Goal: Information Seeking & Learning: Learn about a topic

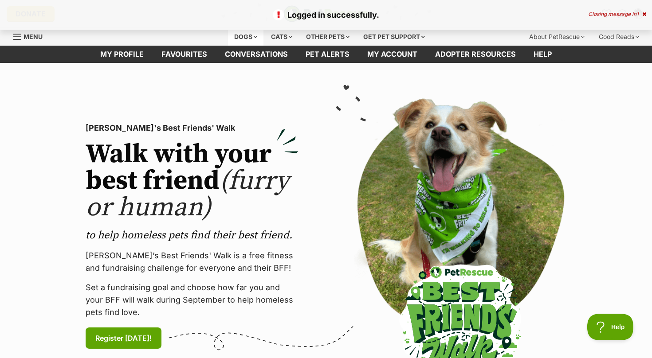
click at [251, 36] on div "Dogs" at bounding box center [245, 37] width 35 height 18
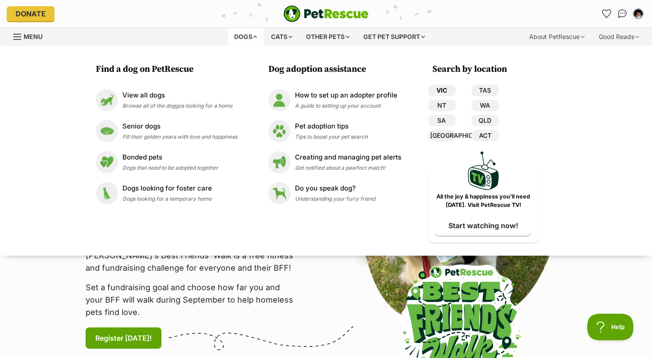
click at [433, 89] on link "VIC" at bounding box center [441, 91] width 27 height 12
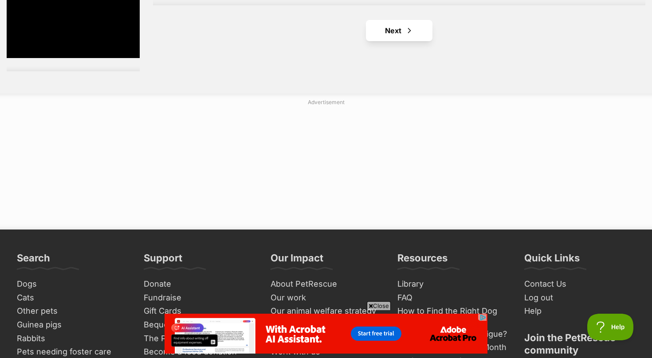
click at [413, 31] on link "Next" at bounding box center [399, 30] width 66 height 21
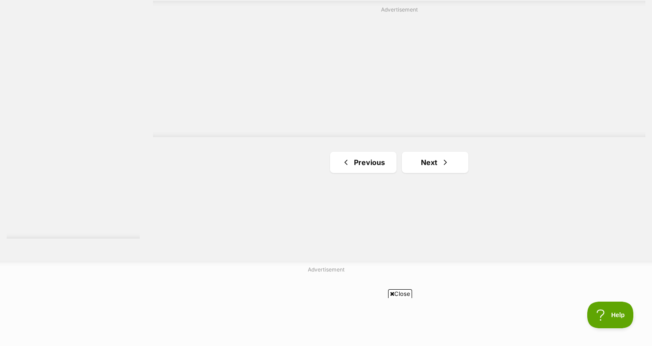
scroll to position [1648, 0]
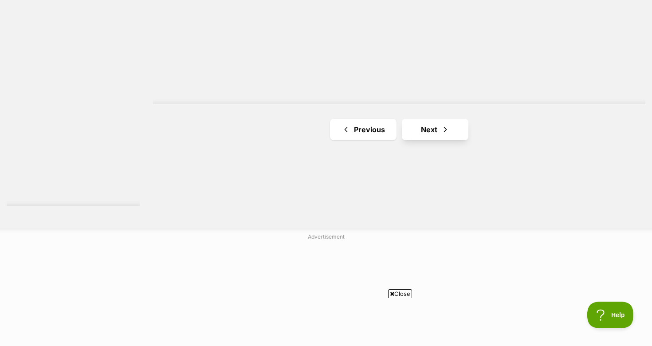
click at [422, 122] on link "Next" at bounding box center [435, 129] width 66 height 21
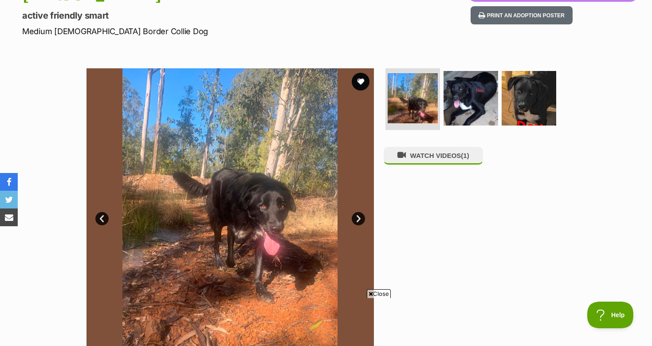
scroll to position [123, 0]
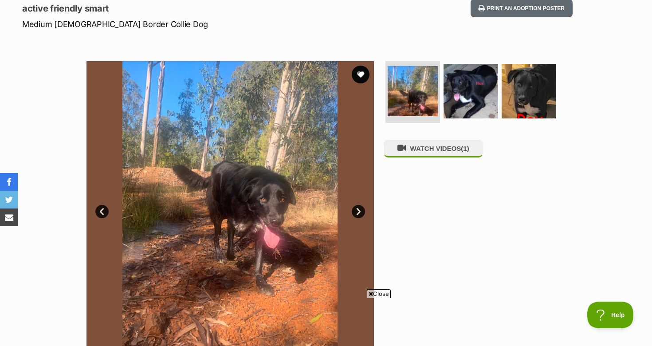
click at [354, 214] on link "Next" at bounding box center [358, 211] width 13 height 13
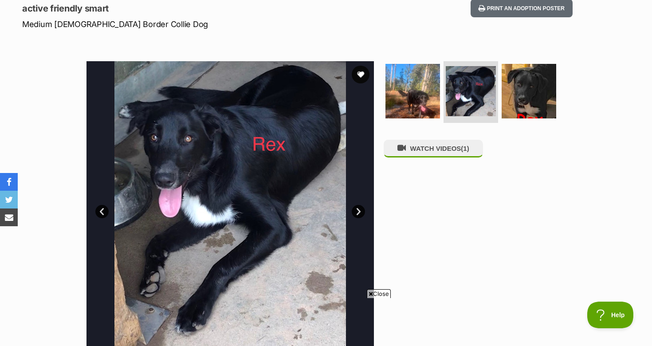
scroll to position [0, 0]
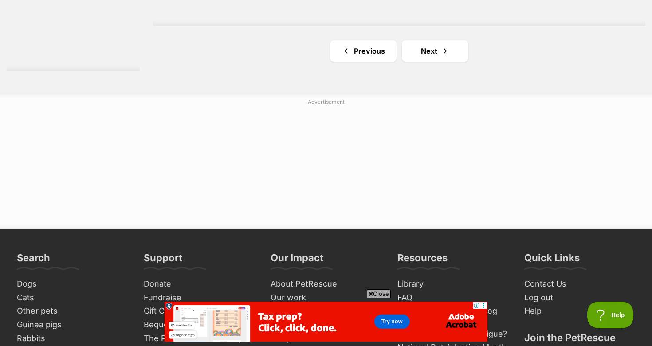
scroll to position [1783, 0]
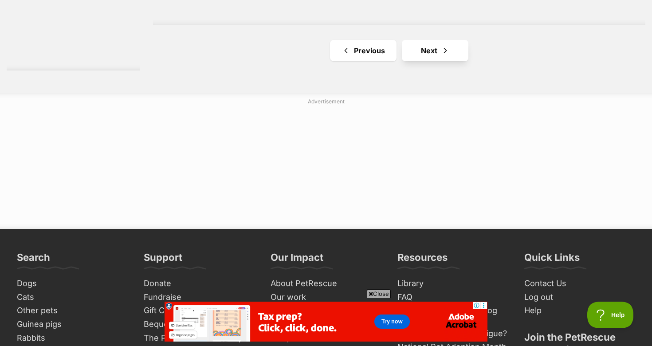
click at [432, 41] on link "Next" at bounding box center [435, 50] width 66 height 21
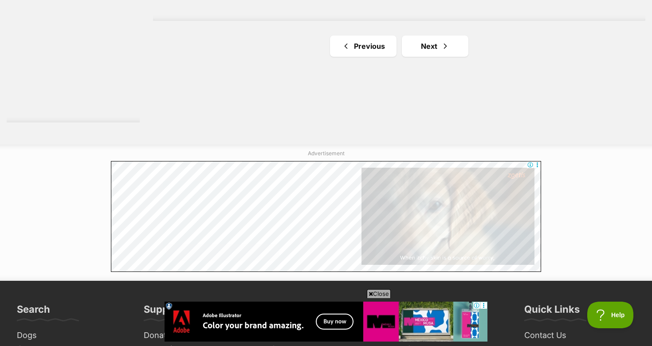
scroll to position [1671, 0]
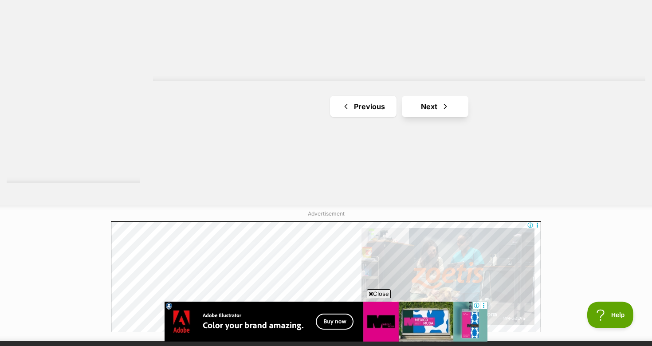
click at [432, 97] on link "Next" at bounding box center [435, 106] width 66 height 21
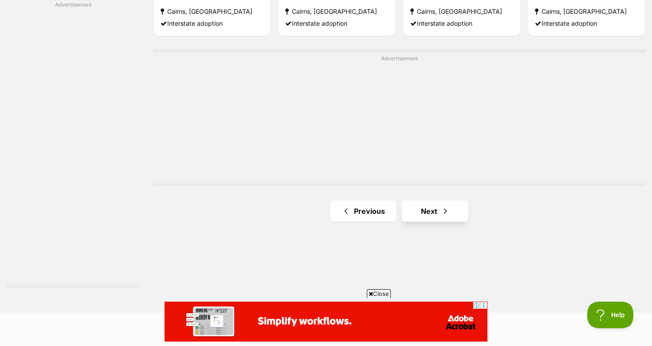
click at [421, 205] on link "Next" at bounding box center [435, 210] width 66 height 21
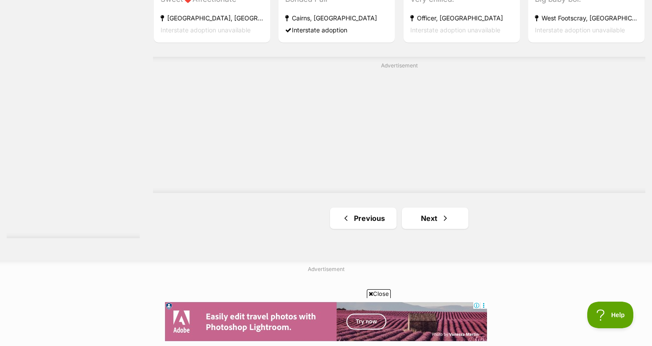
scroll to position [1643, 0]
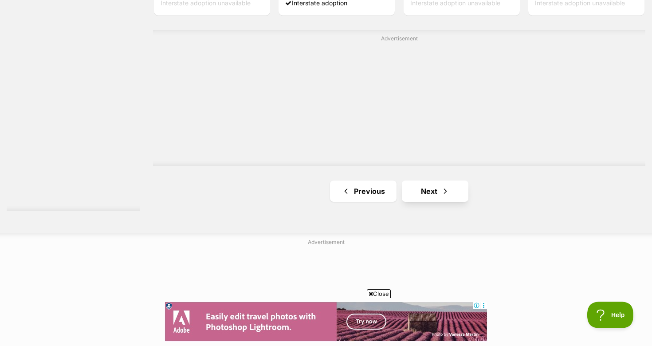
click at [415, 191] on link "Next" at bounding box center [435, 190] width 66 height 21
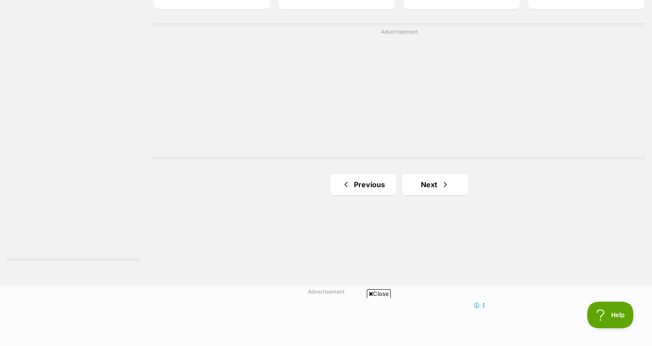
scroll to position [1598, 0]
click at [418, 175] on link "Next" at bounding box center [435, 179] width 66 height 21
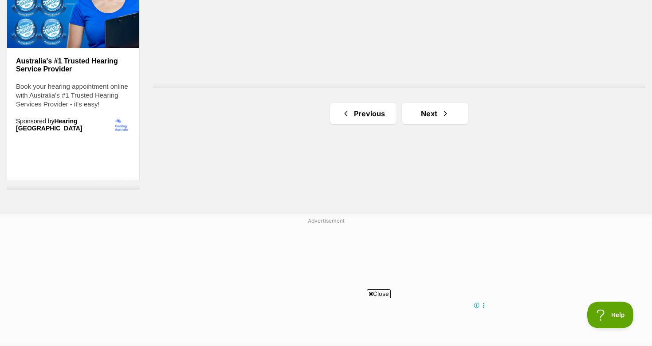
scroll to position [1682, 0]
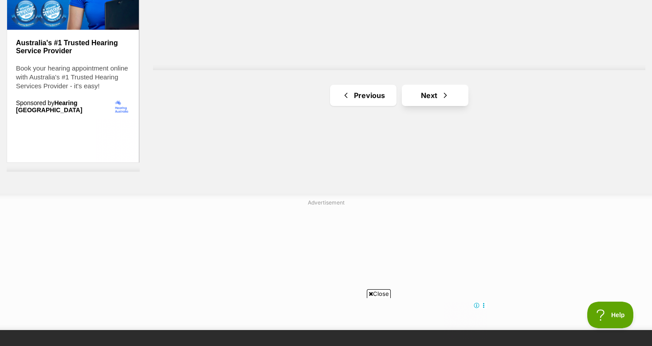
click at [441, 90] on span "Next page" at bounding box center [445, 95] width 9 height 11
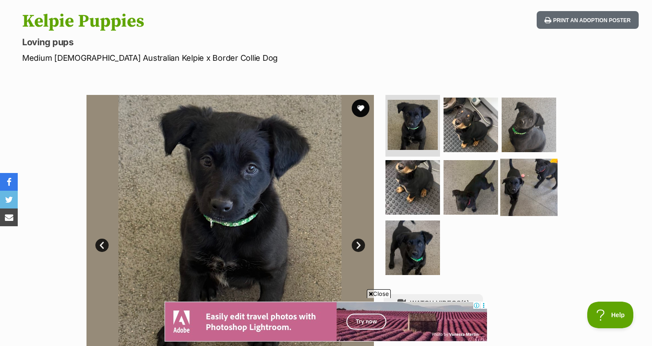
click at [511, 192] on img at bounding box center [528, 187] width 57 height 57
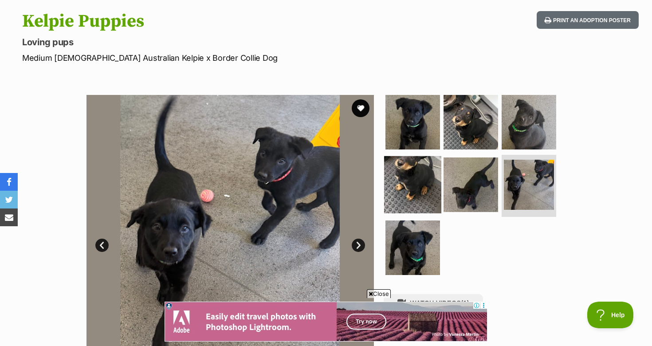
click at [391, 159] on img at bounding box center [412, 184] width 57 height 57
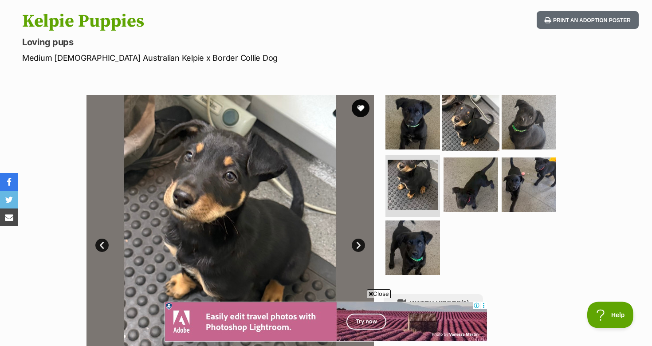
click at [448, 113] on img at bounding box center [470, 121] width 57 height 57
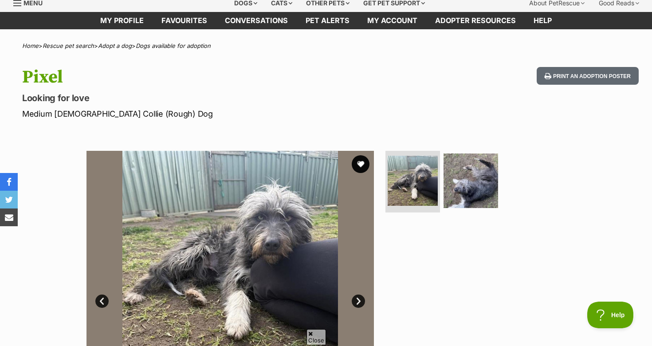
scroll to position [36, 0]
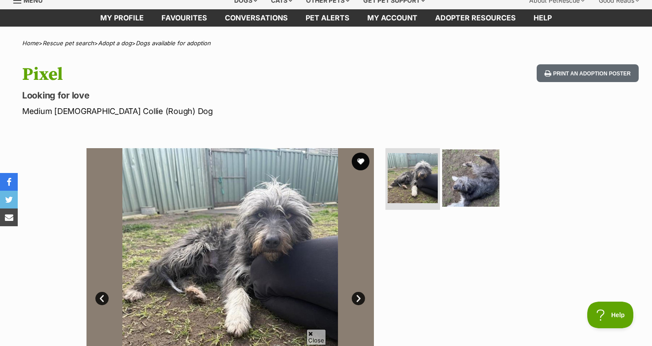
click at [482, 186] on img at bounding box center [470, 177] width 57 height 57
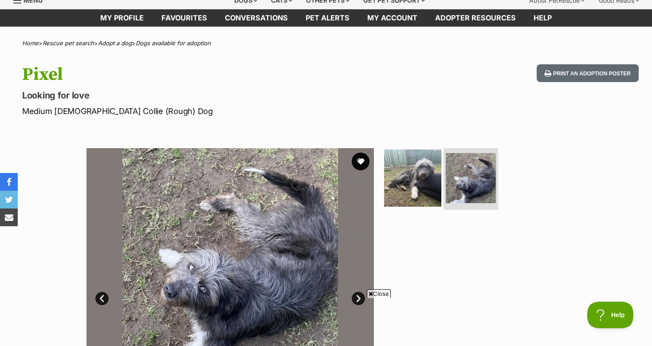
click at [428, 168] on img at bounding box center [412, 177] width 57 height 57
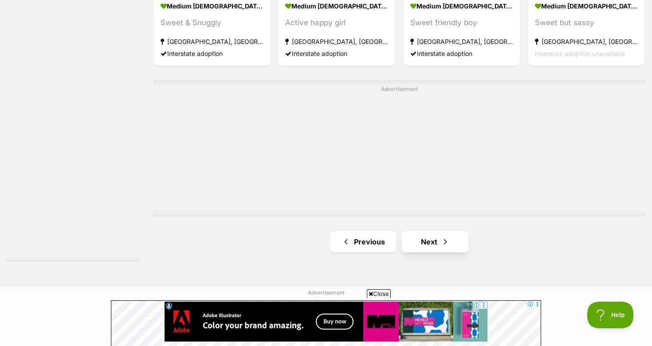
click at [447, 236] on span "Next page" at bounding box center [445, 241] width 9 height 11
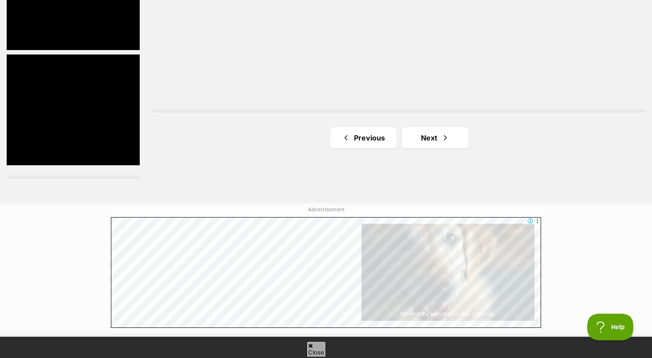
scroll to position [1689, 0]
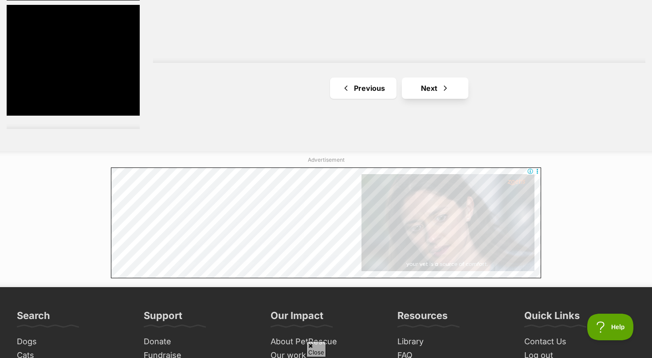
click at [415, 86] on link "Next" at bounding box center [435, 88] width 66 height 21
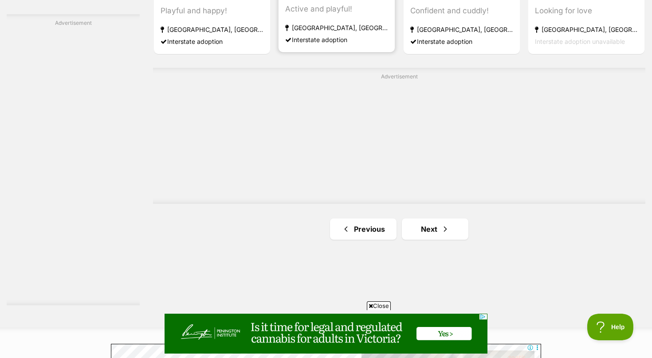
scroll to position [1584, 0]
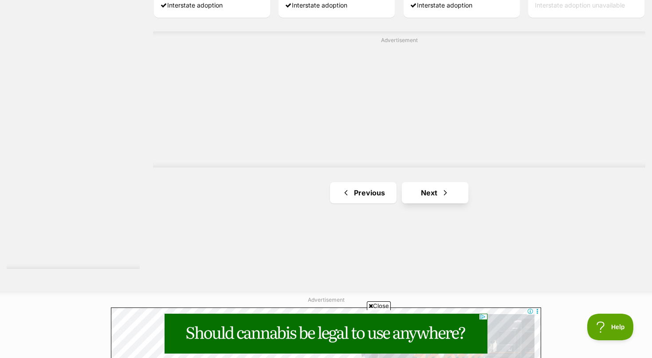
click at [425, 187] on link "Next" at bounding box center [435, 192] width 66 height 21
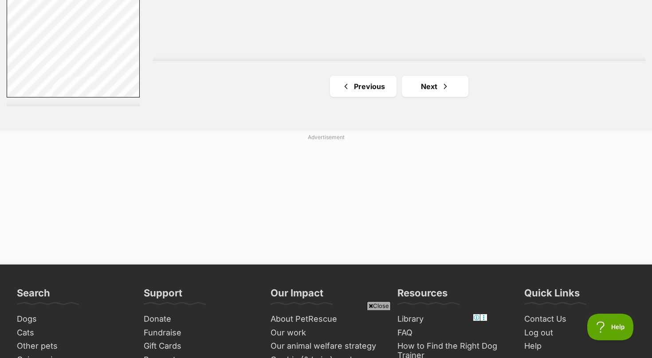
scroll to position [1769, 0]
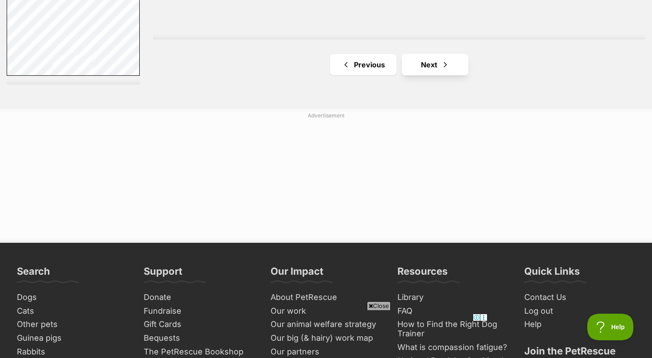
click at [417, 59] on link "Next" at bounding box center [435, 64] width 66 height 21
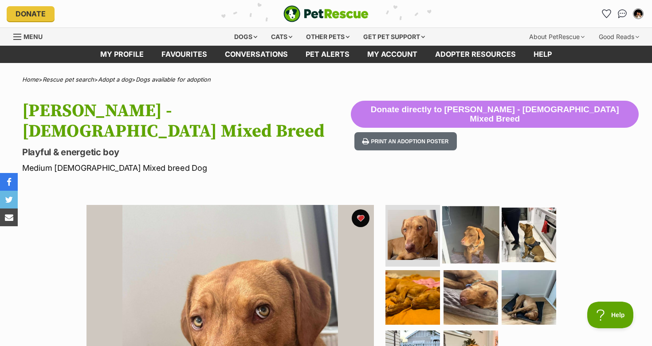
click at [478, 206] on img at bounding box center [470, 234] width 57 height 57
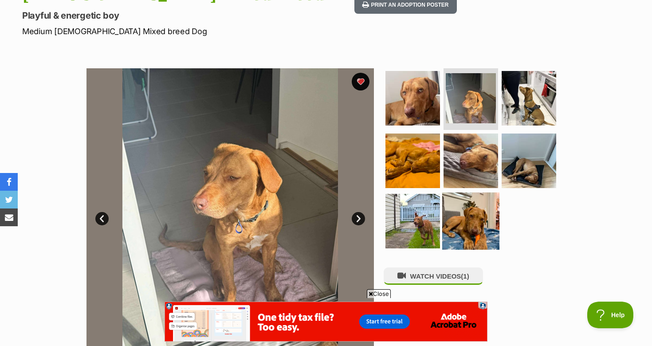
scroll to position [138, 0]
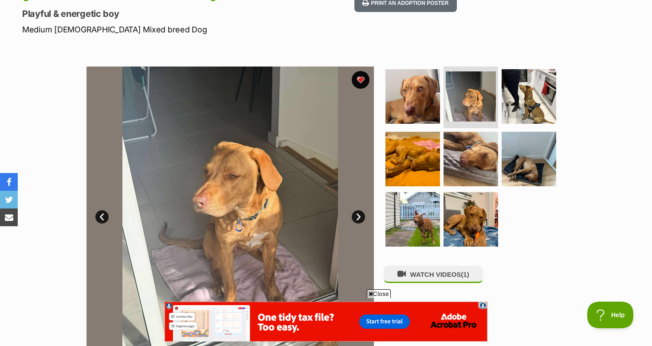
click at [356, 210] on link "Next" at bounding box center [358, 216] width 13 height 13
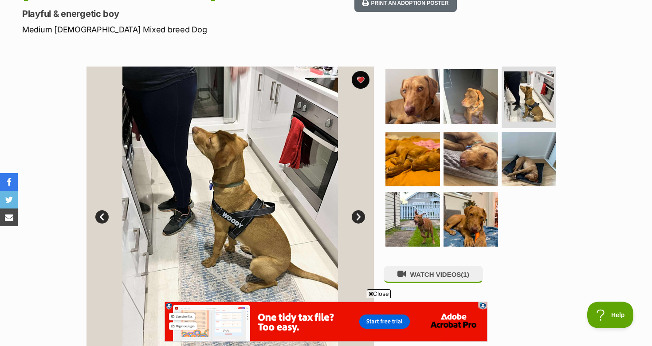
click at [356, 210] on link "Next" at bounding box center [358, 216] width 13 height 13
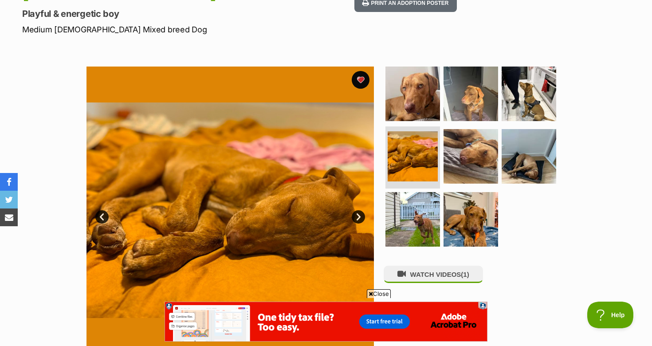
click at [356, 210] on link "Next" at bounding box center [358, 216] width 13 height 13
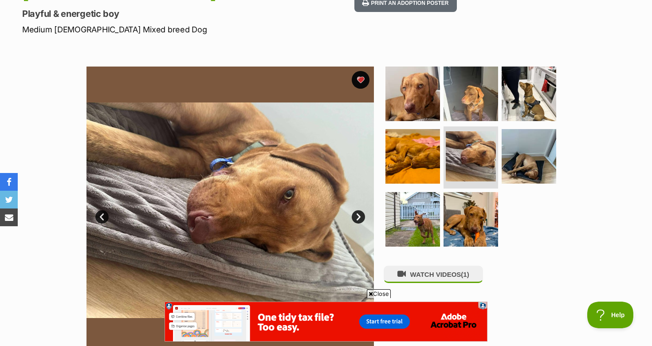
click at [356, 210] on link "Next" at bounding box center [358, 216] width 13 height 13
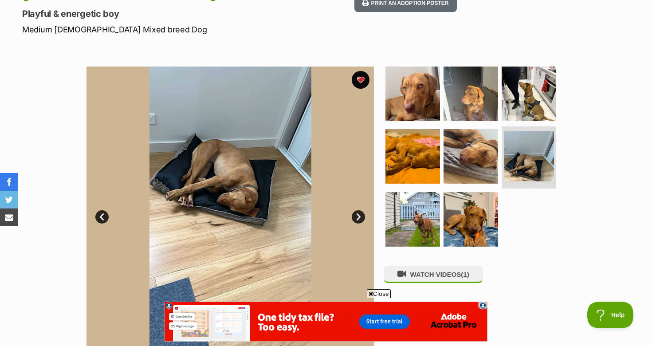
click at [356, 210] on link "Next" at bounding box center [358, 216] width 13 height 13
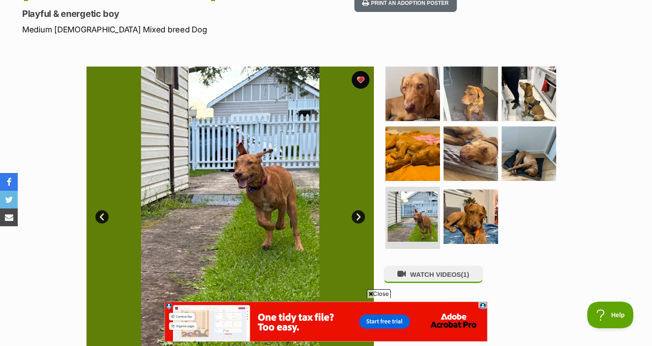
click at [356, 210] on link "Next" at bounding box center [358, 216] width 13 height 13
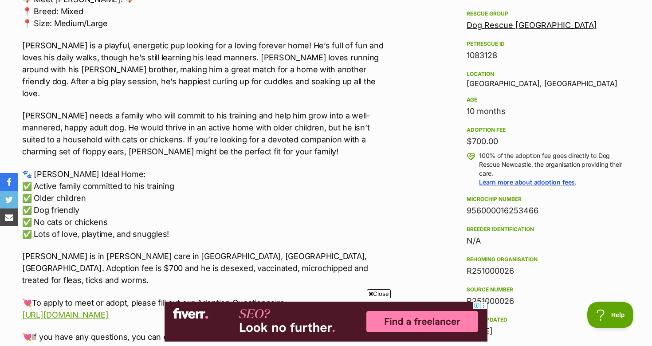
scroll to position [570, 0]
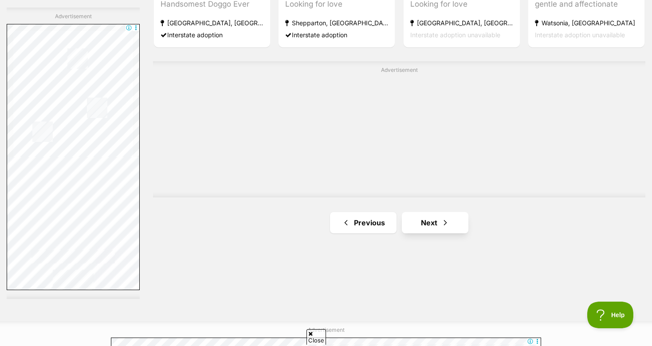
scroll to position [1564, 0]
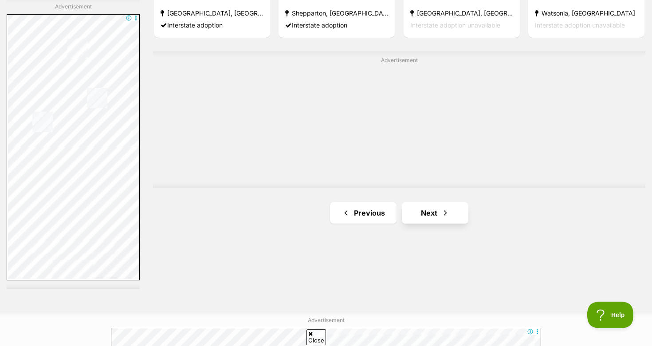
click at [433, 206] on link "Next" at bounding box center [435, 212] width 66 height 21
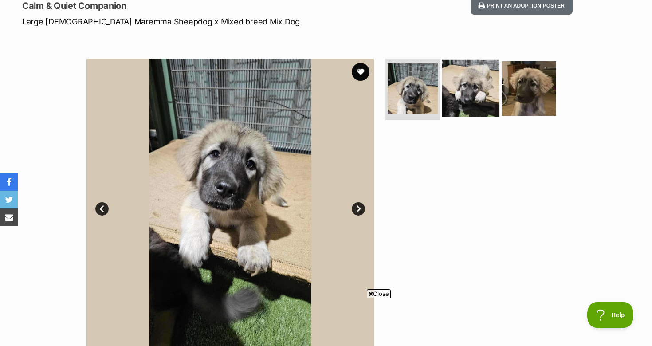
click at [461, 102] on img at bounding box center [470, 87] width 57 height 57
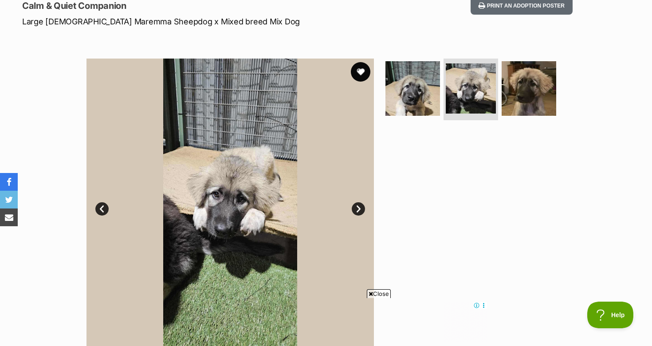
click at [360, 70] on button "favourite" at bounding box center [361, 72] width 20 height 20
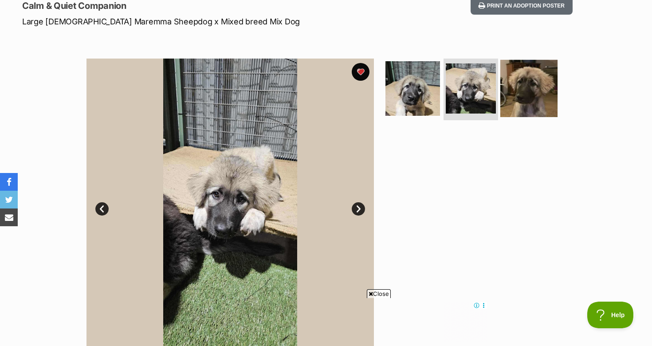
click at [523, 89] on img at bounding box center [528, 87] width 57 height 57
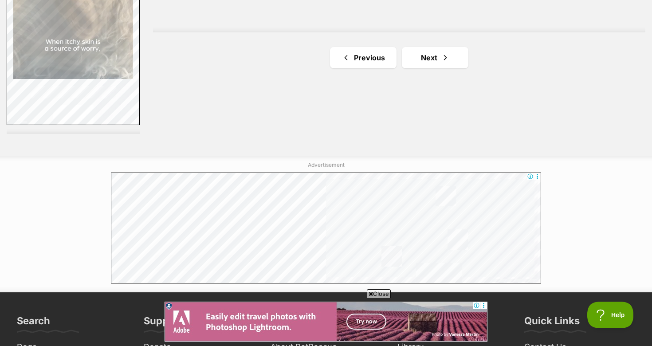
scroll to position [1728, 0]
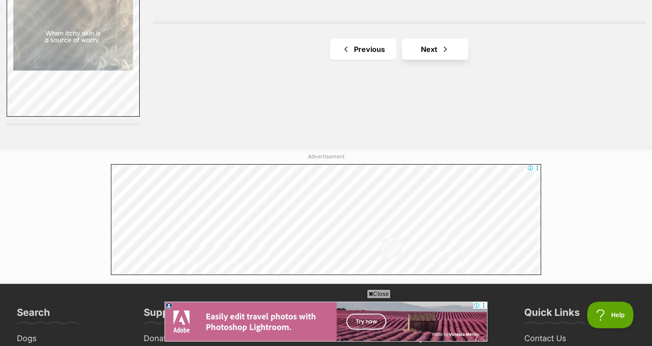
click at [407, 44] on link "Next" at bounding box center [435, 49] width 66 height 21
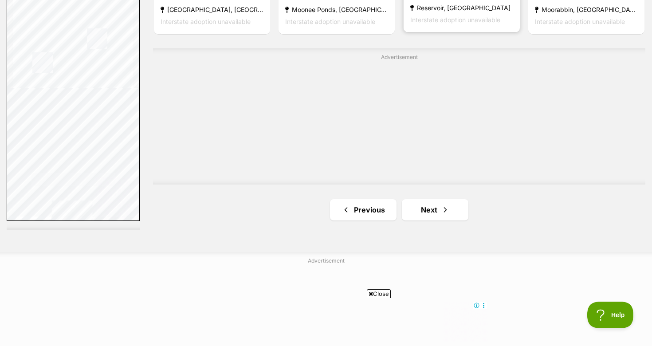
scroll to position [1674, 0]
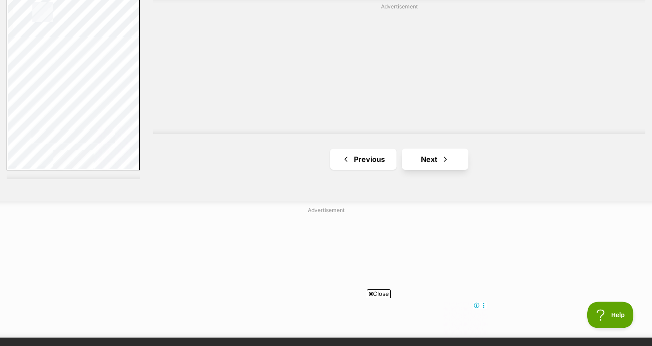
click at [417, 152] on link "Next" at bounding box center [435, 159] width 66 height 21
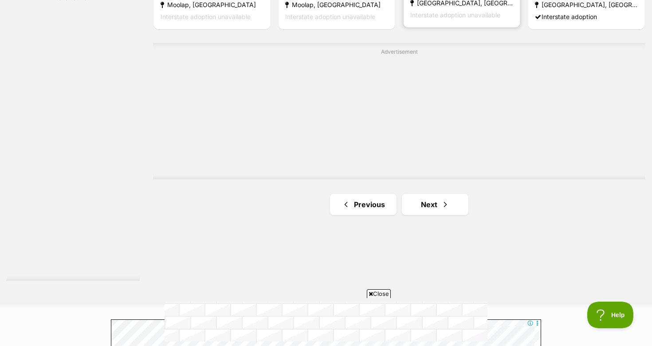
scroll to position [1576, 0]
click at [425, 196] on link "Next" at bounding box center [435, 201] width 66 height 21
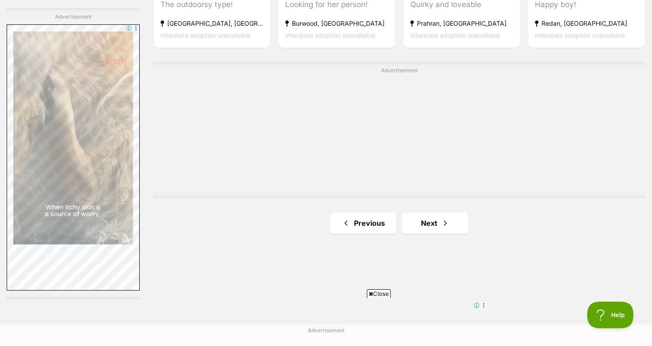
scroll to position [1564, 0]
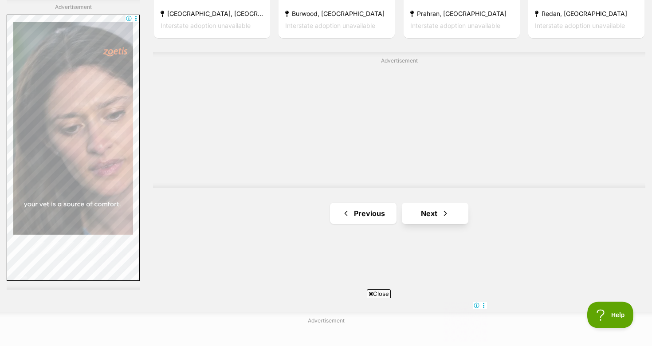
click at [423, 214] on link "Next" at bounding box center [435, 213] width 66 height 21
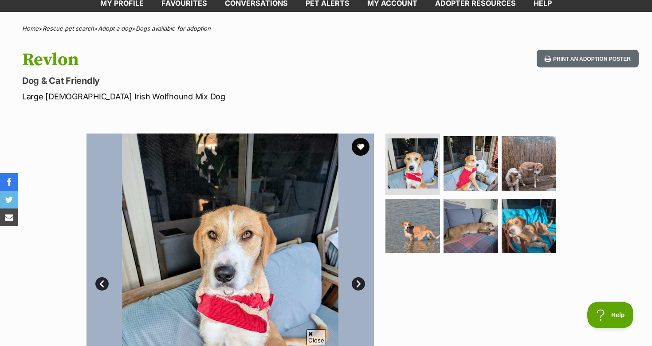
scroll to position [85, 0]
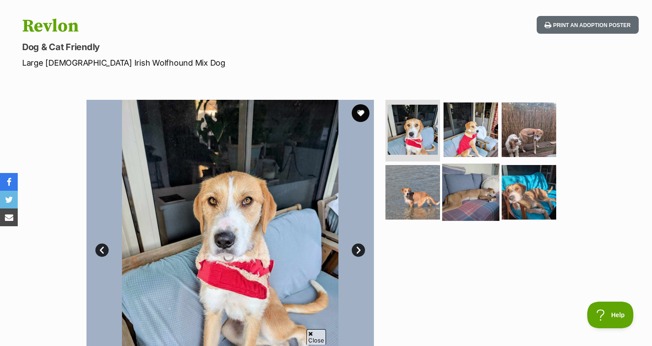
click at [479, 194] on img at bounding box center [470, 192] width 57 height 57
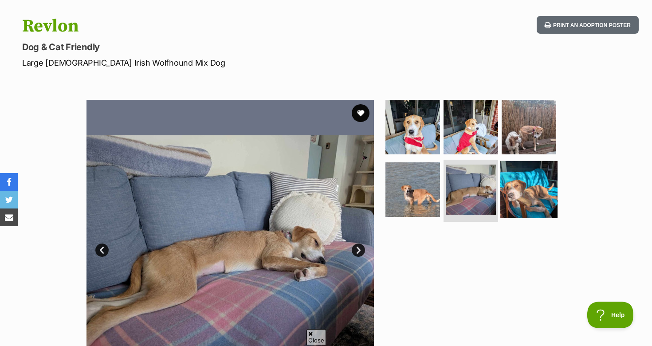
scroll to position [0, 0]
click at [535, 197] on img at bounding box center [528, 189] width 57 height 57
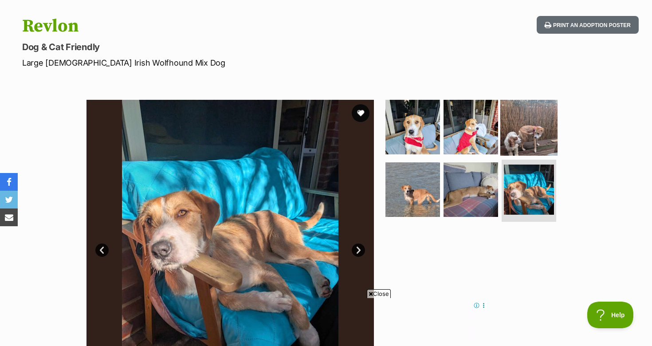
click at [511, 134] on img at bounding box center [528, 126] width 57 height 57
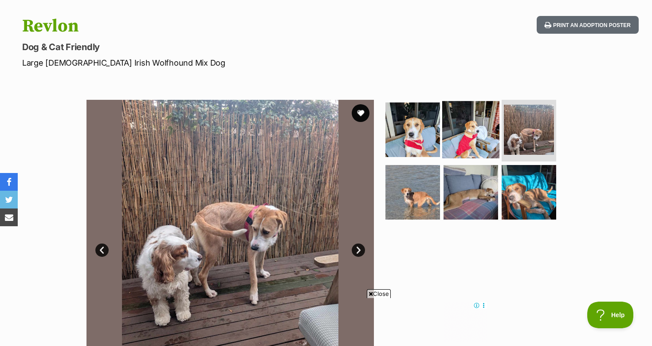
click at [481, 141] on img at bounding box center [470, 129] width 57 height 57
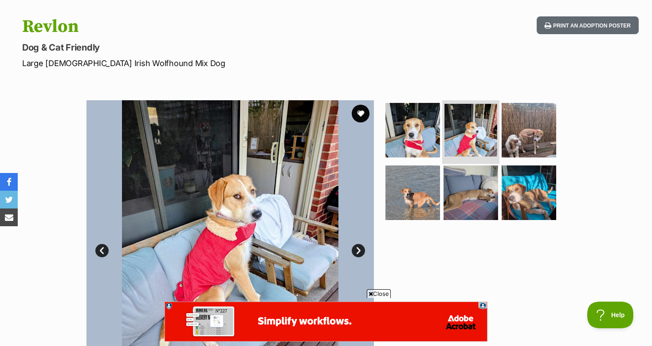
scroll to position [78, 0]
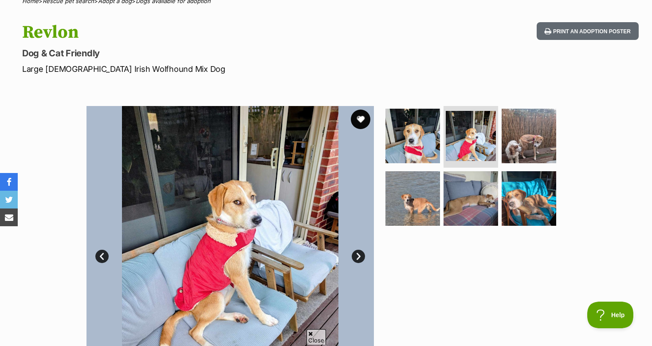
click at [365, 117] on button "favourite" at bounding box center [361, 120] width 20 height 20
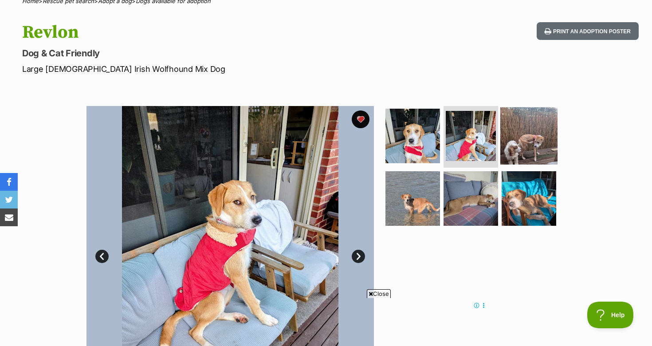
click at [508, 151] on img at bounding box center [528, 135] width 57 height 57
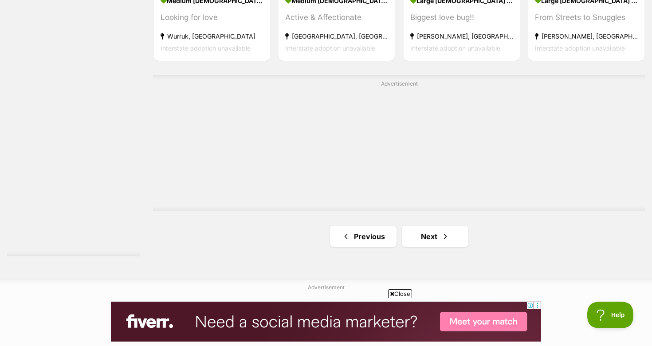
scroll to position [1611, 0]
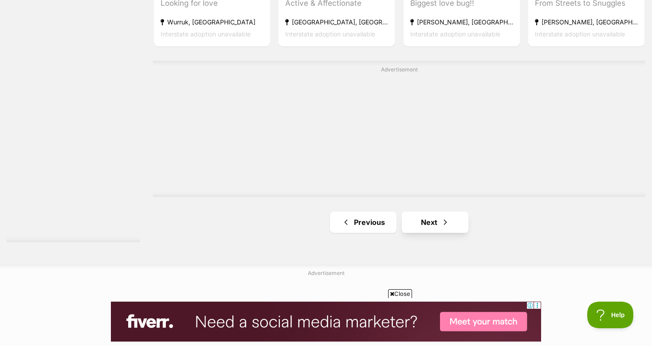
click at [418, 212] on link "Next" at bounding box center [435, 221] width 66 height 21
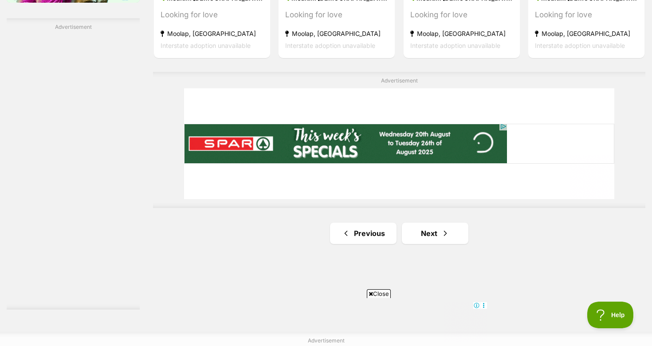
scroll to position [1570, 0]
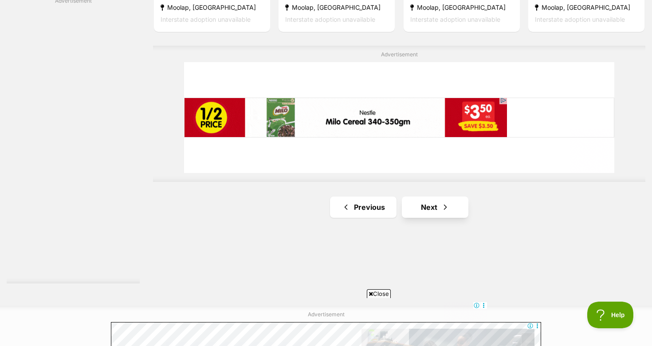
click at [412, 207] on link "Next" at bounding box center [435, 206] width 66 height 21
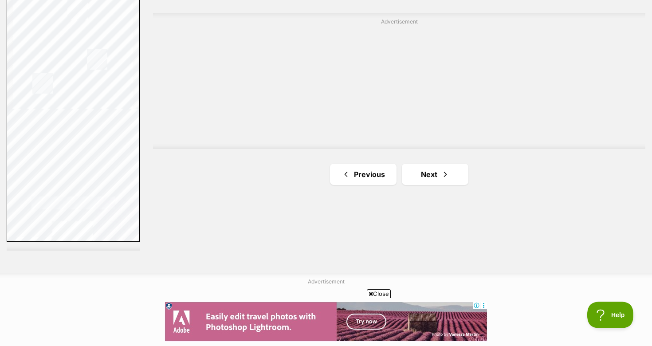
scroll to position [1610, 0]
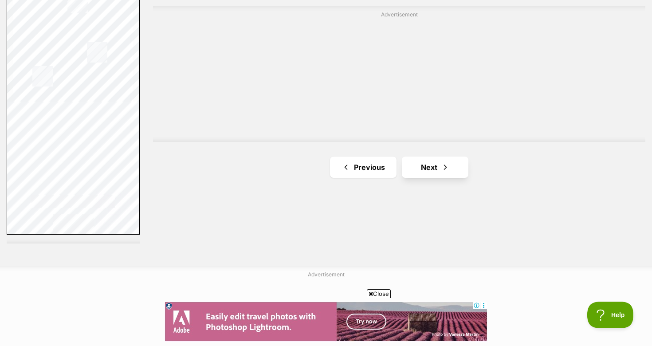
click at [419, 159] on link "Next" at bounding box center [435, 166] width 66 height 21
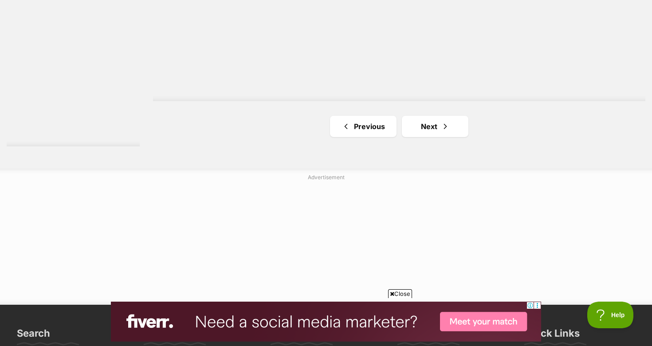
scroll to position [1758, 0]
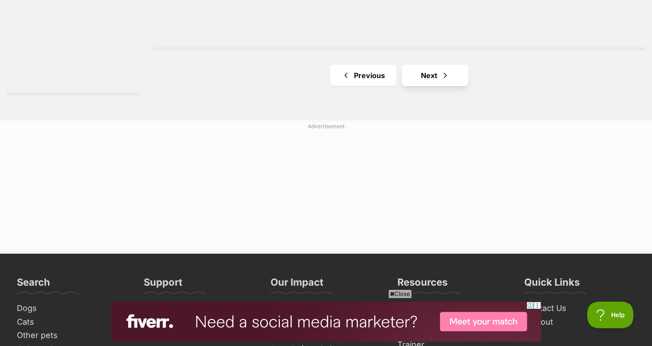
click at [418, 74] on link "Next" at bounding box center [435, 75] width 66 height 21
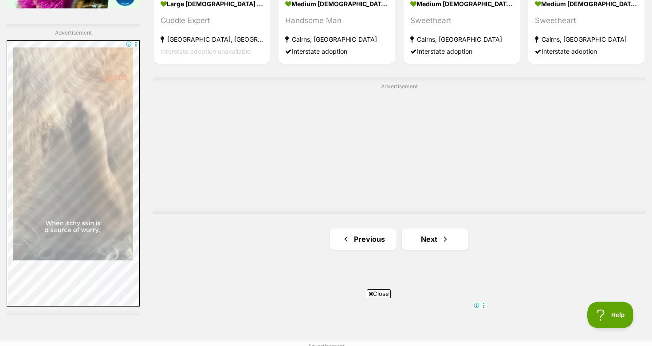
scroll to position [1544, 0]
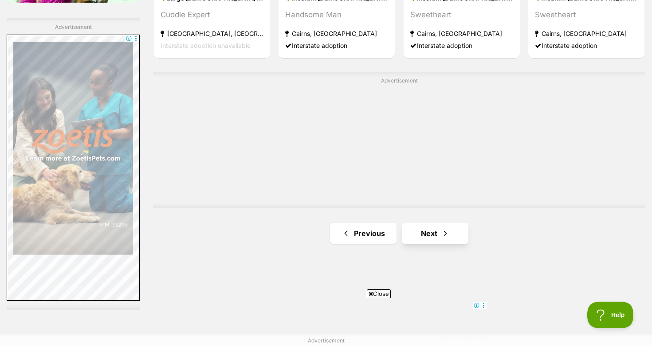
click at [422, 230] on link "Next" at bounding box center [435, 233] width 66 height 21
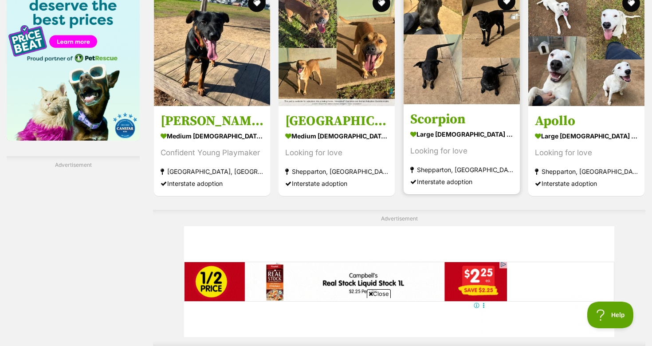
scroll to position [1506, 0]
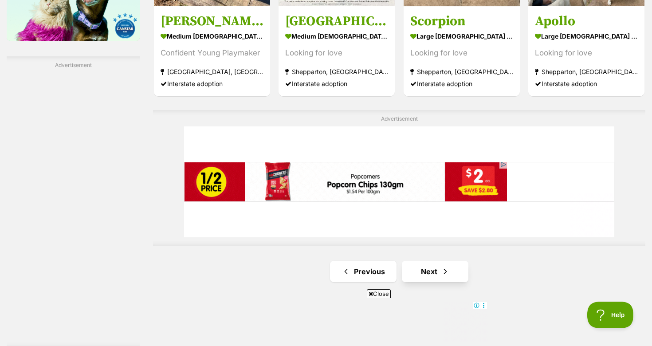
click at [421, 261] on link "Next" at bounding box center [435, 271] width 66 height 21
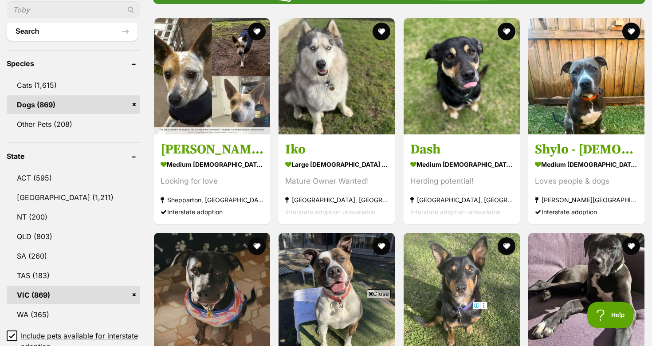
scroll to position [329, 0]
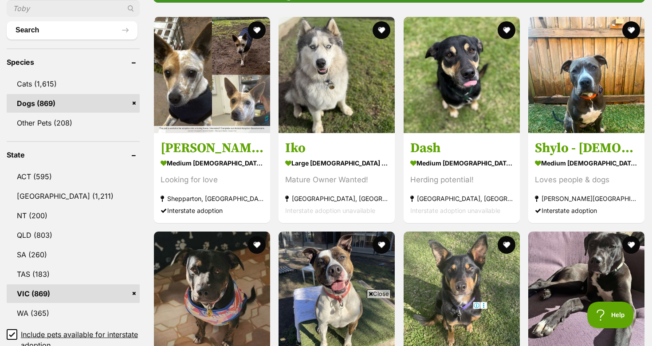
click at [371, 293] on icon at bounding box center [370, 294] width 4 height 6
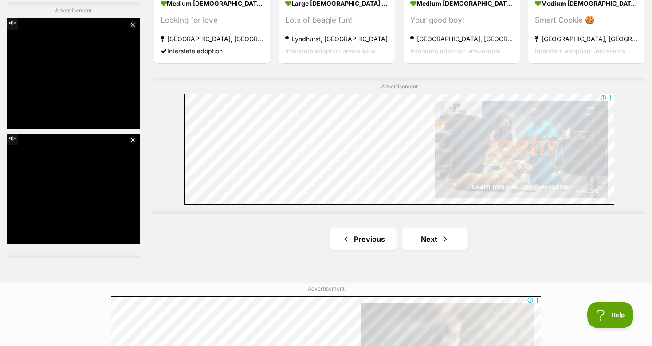
scroll to position [1673, 0]
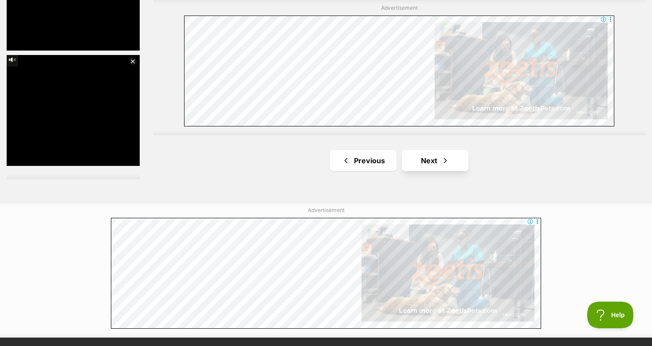
click at [440, 157] on link "Next" at bounding box center [435, 160] width 66 height 21
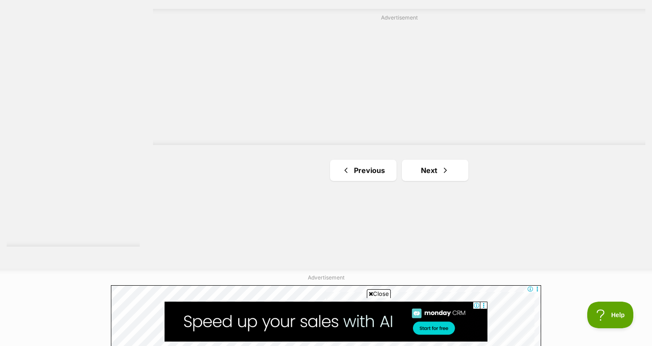
scroll to position [1619, 0]
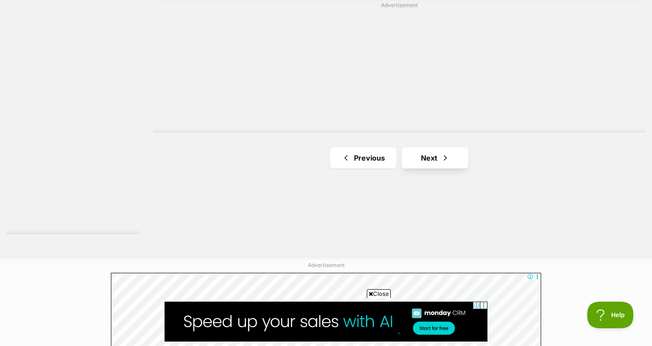
click at [409, 150] on link "Next" at bounding box center [435, 157] width 66 height 21
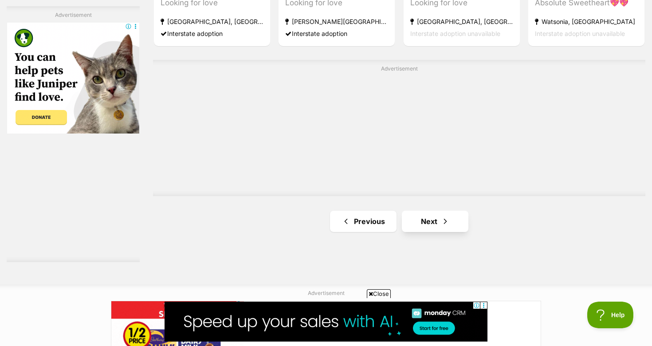
click at [428, 219] on link "Next" at bounding box center [435, 221] width 66 height 21
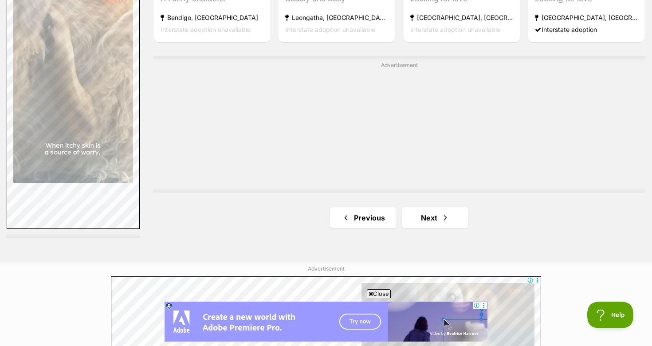
scroll to position [1641, 0]
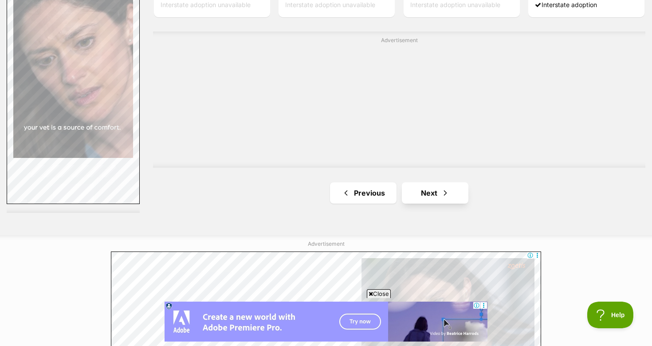
click at [418, 188] on link "Next" at bounding box center [435, 192] width 66 height 21
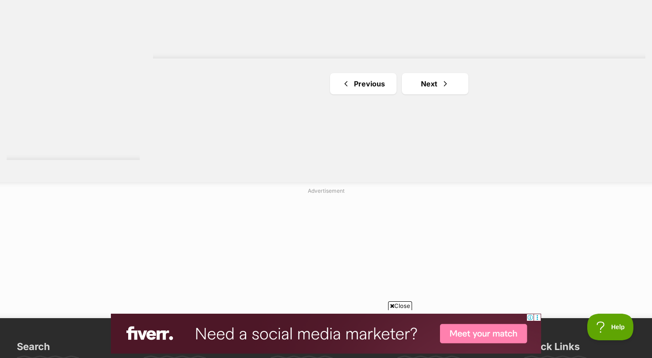
scroll to position [1700, 0]
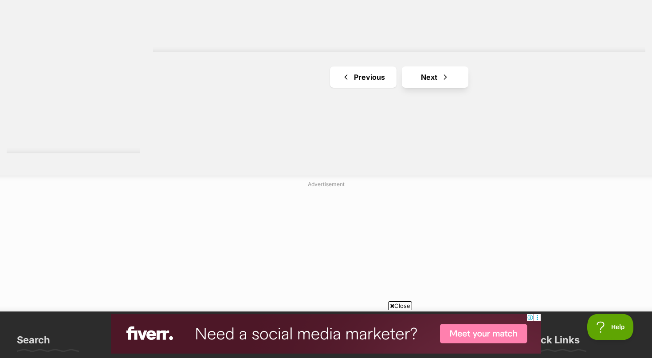
click at [433, 81] on link "Next" at bounding box center [435, 76] width 66 height 21
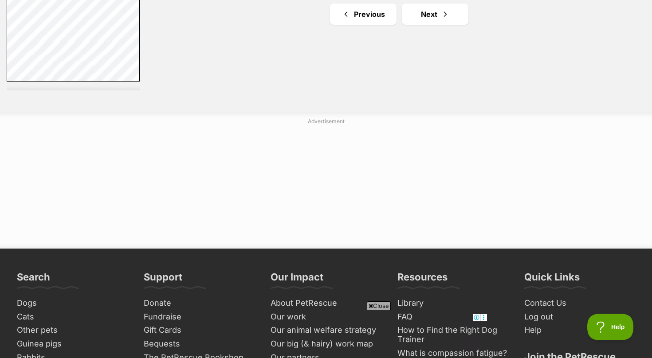
scroll to position [1744, 0]
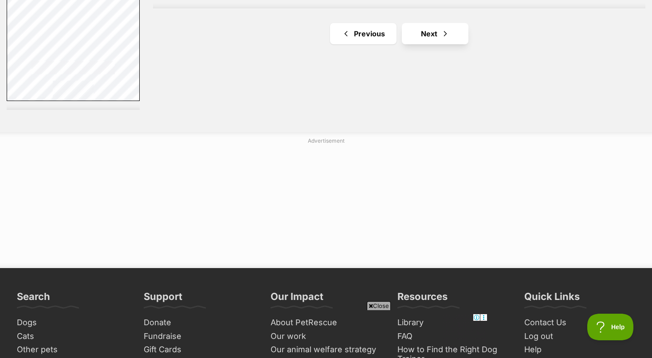
click at [434, 32] on link "Next" at bounding box center [435, 33] width 66 height 21
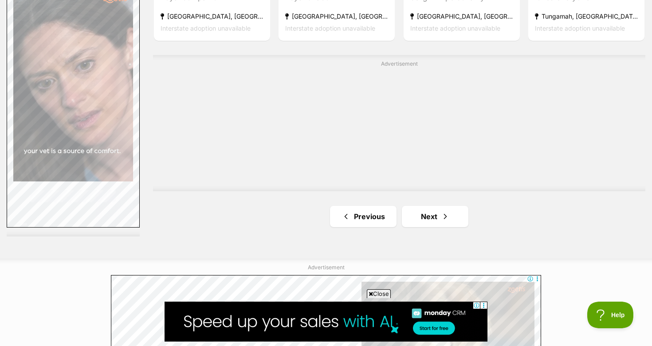
scroll to position [1618, 0]
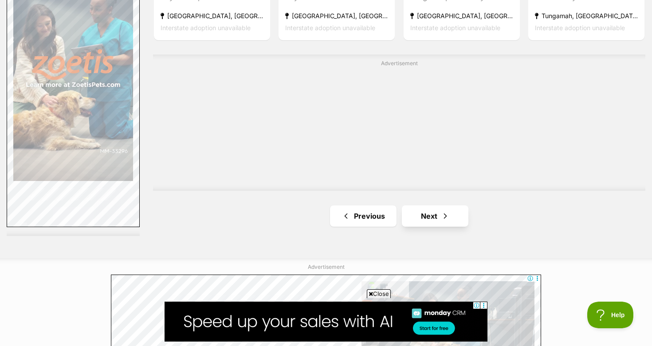
click at [411, 210] on link "Next" at bounding box center [435, 215] width 66 height 21
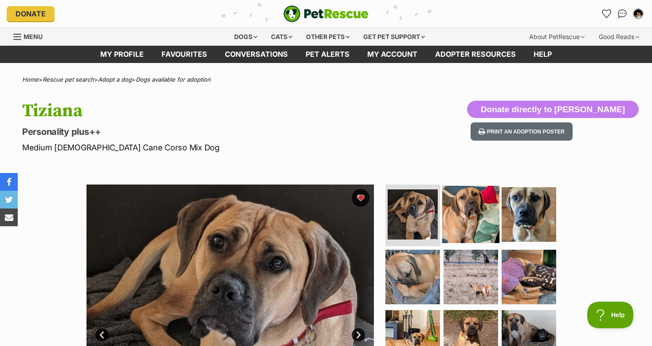
click at [471, 205] on img at bounding box center [470, 213] width 57 height 57
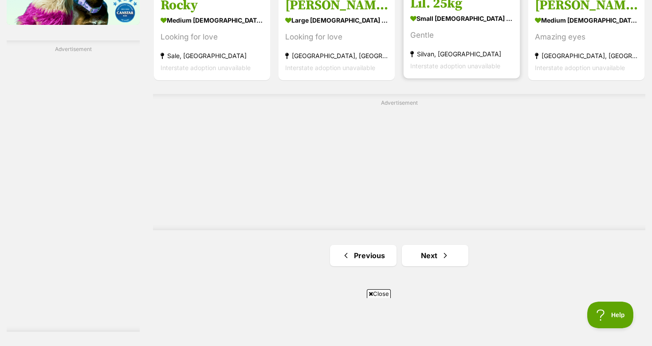
scroll to position [1657, 0]
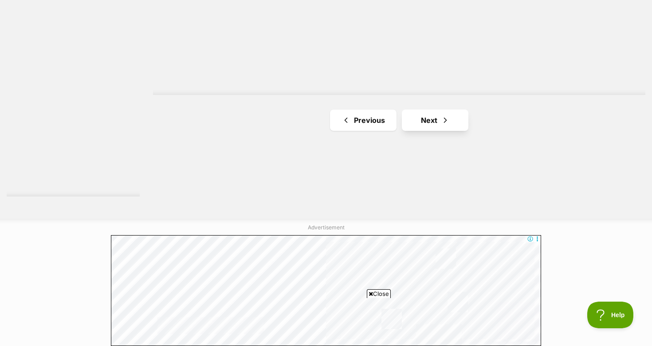
click at [434, 116] on link "Next" at bounding box center [435, 120] width 66 height 21
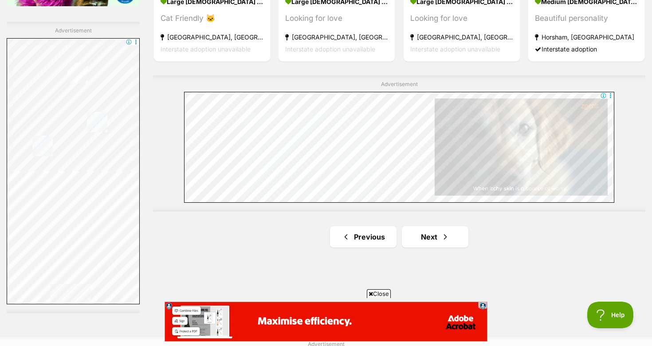
scroll to position [1579, 0]
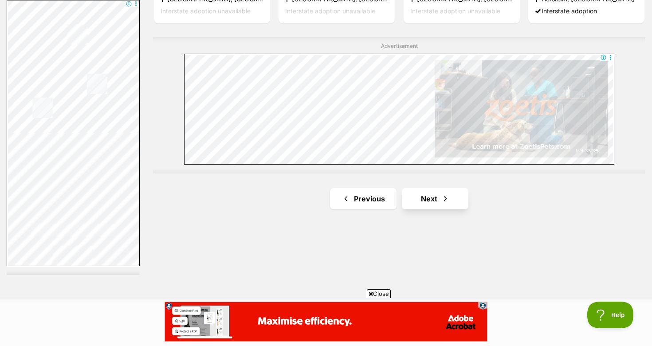
click at [434, 191] on link "Next" at bounding box center [435, 198] width 66 height 21
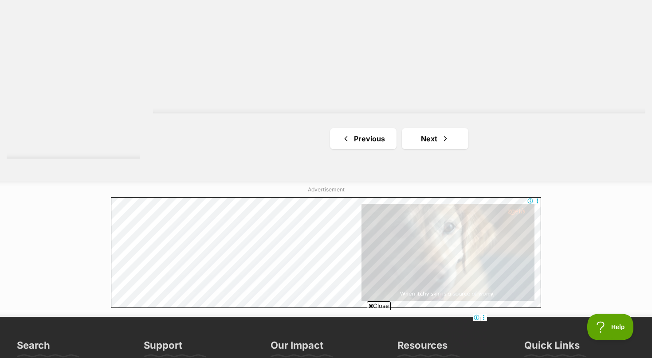
scroll to position [1695, 0]
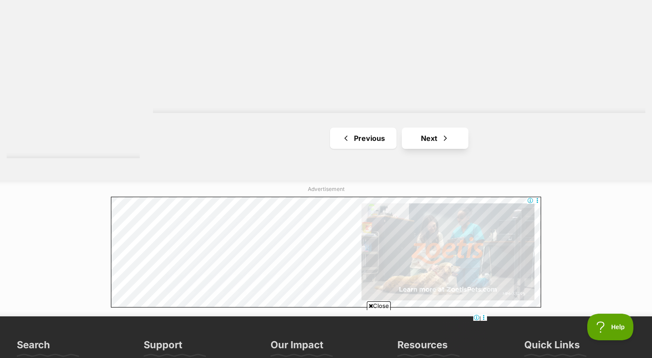
click at [433, 130] on link "Next" at bounding box center [435, 138] width 66 height 21
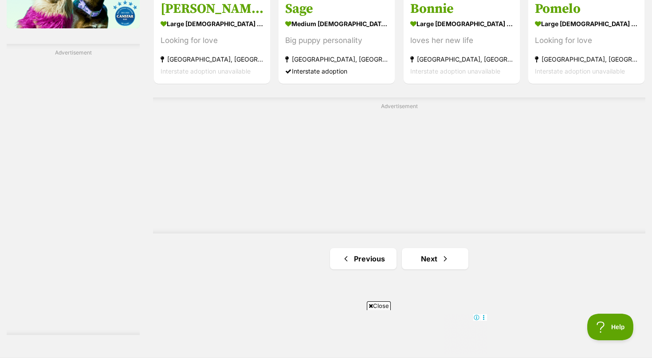
scroll to position [1528, 0]
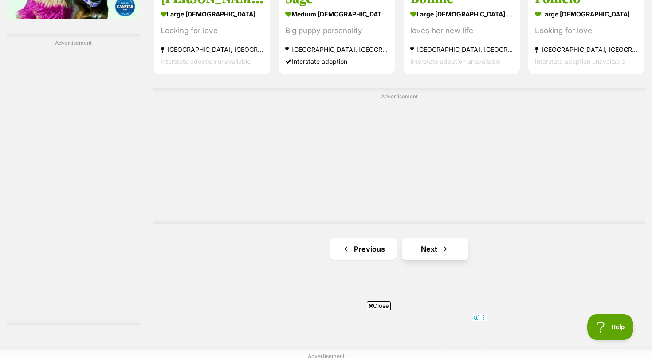
click at [434, 251] on link "Next" at bounding box center [435, 249] width 66 height 21
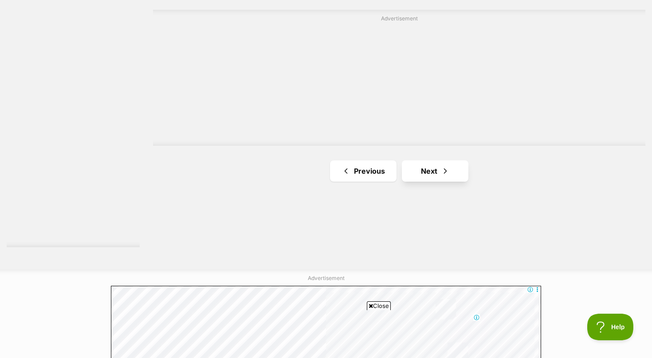
click at [421, 172] on link "Next" at bounding box center [435, 170] width 66 height 21
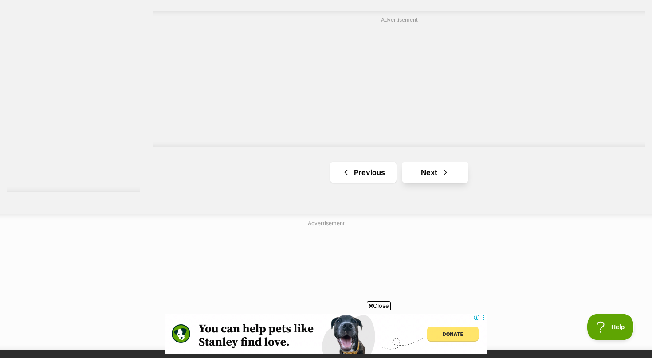
scroll to position [1662, 0]
click at [423, 161] on link "Next" at bounding box center [435, 171] width 66 height 21
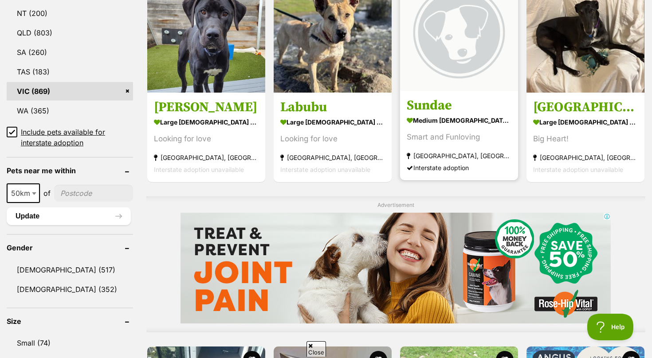
scroll to position [571, 0]
